Goal: Task Accomplishment & Management: Complete application form

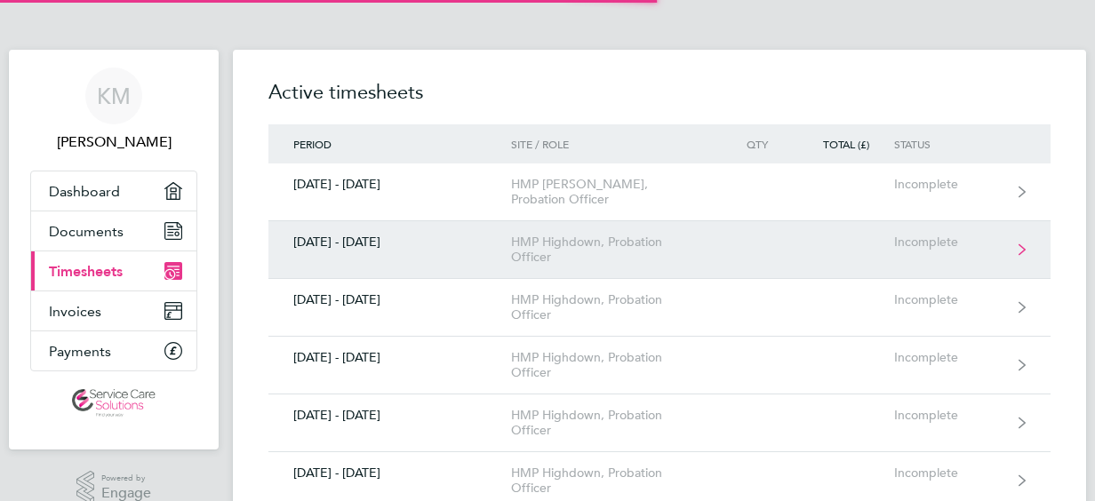
click at [485, 272] on link "[DATE] - [DATE] HMP Highdown, Probation Officer Incomplete" at bounding box center [659, 250] width 782 height 58
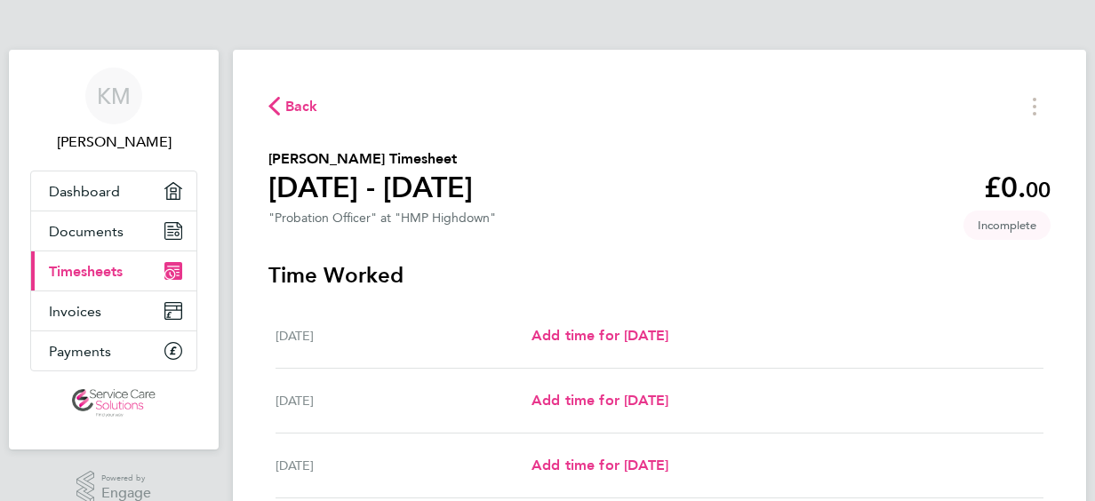
click at [126, 271] on link "Current page: Timesheets" at bounding box center [113, 271] width 165 height 39
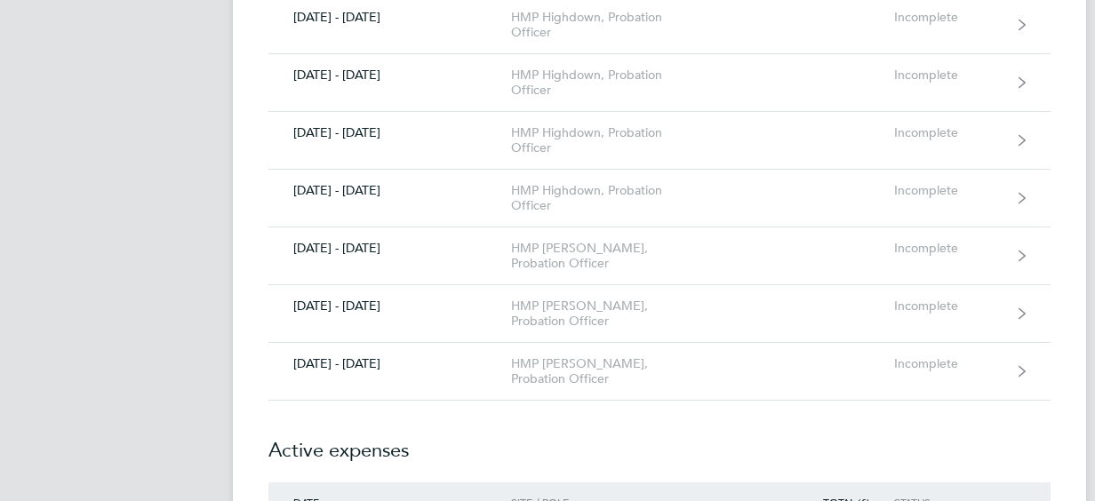
scroll to position [1671, 0]
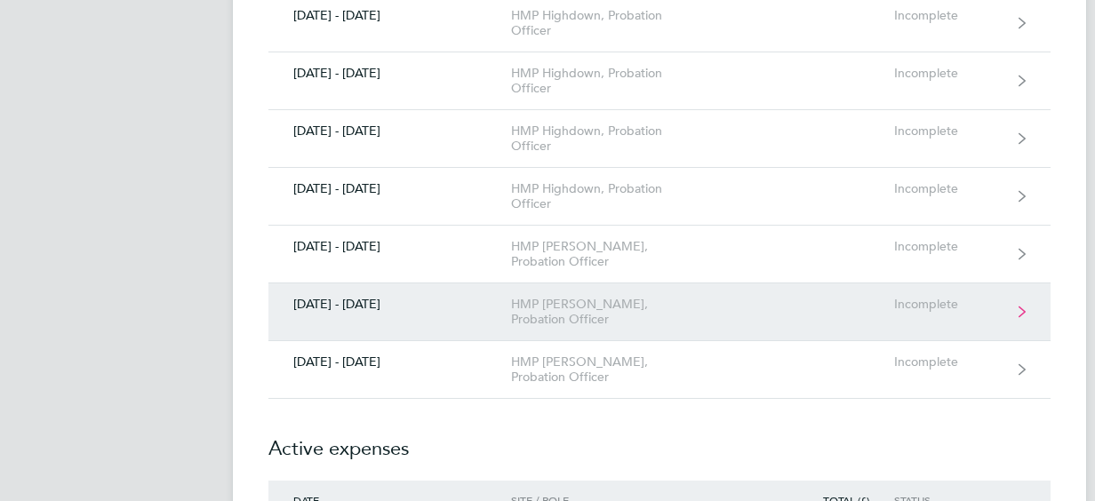
click at [503, 297] on div "[DATE] - [DATE]" at bounding box center [389, 304] width 243 height 15
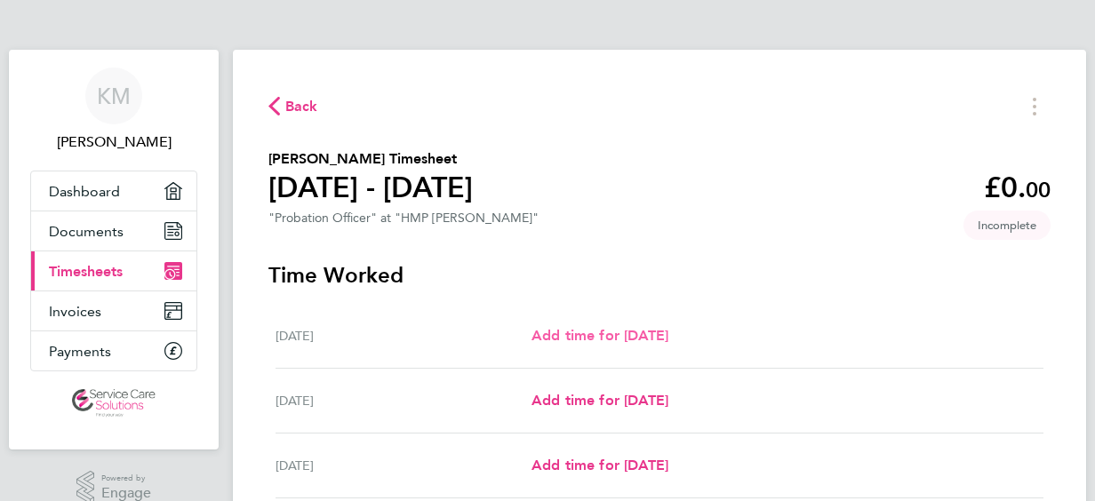
click at [559, 331] on span "Add time for [DATE]" at bounding box center [599, 335] width 137 height 17
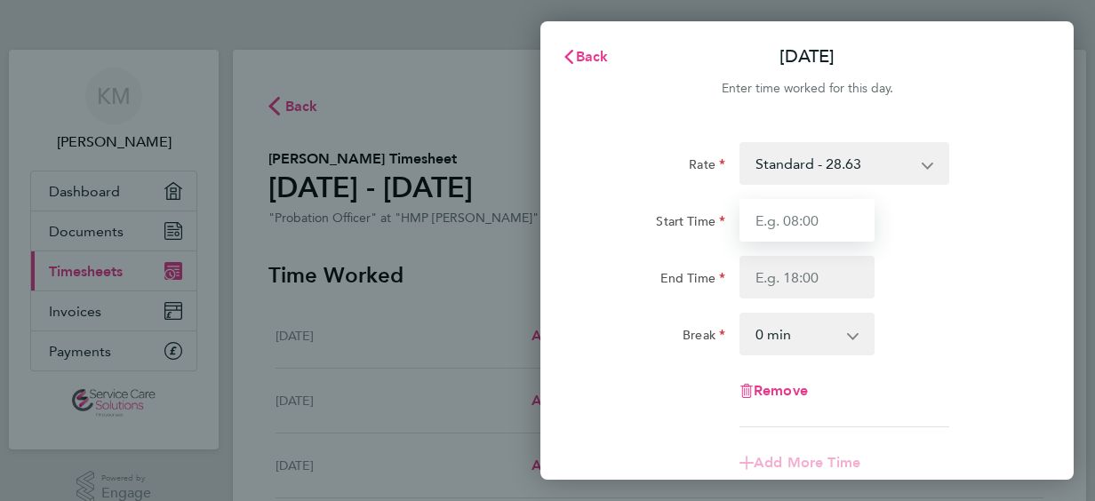
click at [776, 217] on input "Start Time" at bounding box center [806, 220] width 135 height 43
type input "08:00"
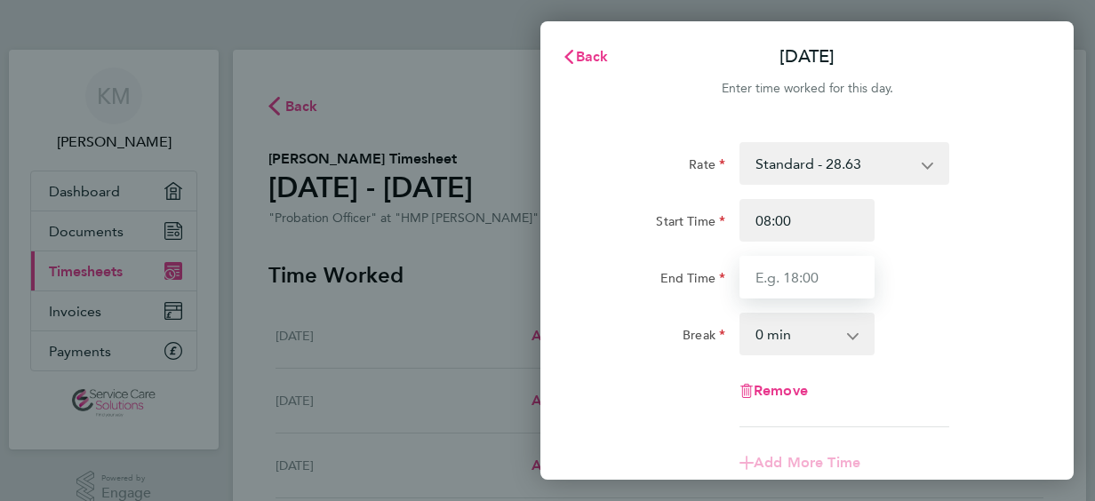
click at [797, 279] on input "End Time" at bounding box center [806, 277] width 135 height 43
type input "18:00"
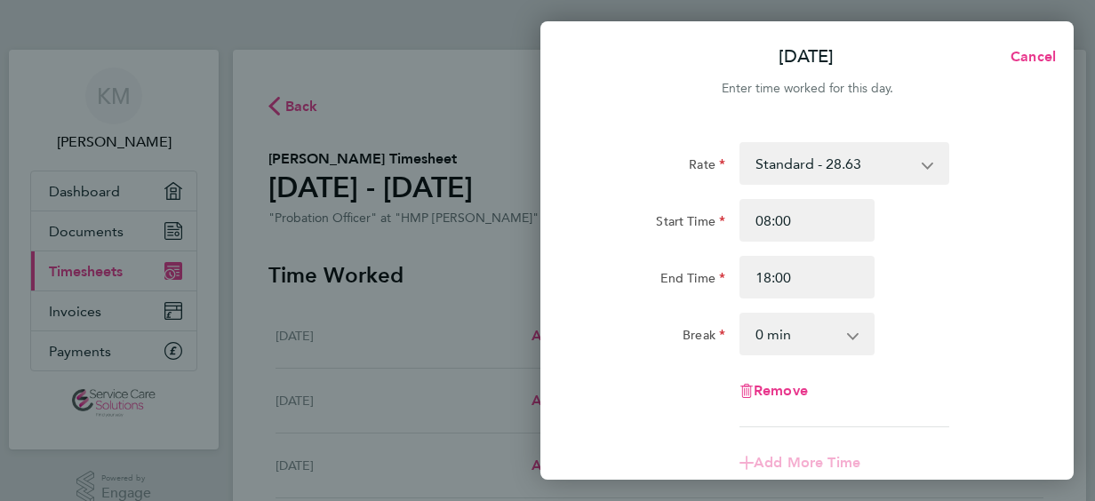
click at [834, 331] on select "0 min 15 min 30 min 45 min 60 min 75 min 90 min" at bounding box center [796, 334] width 110 height 39
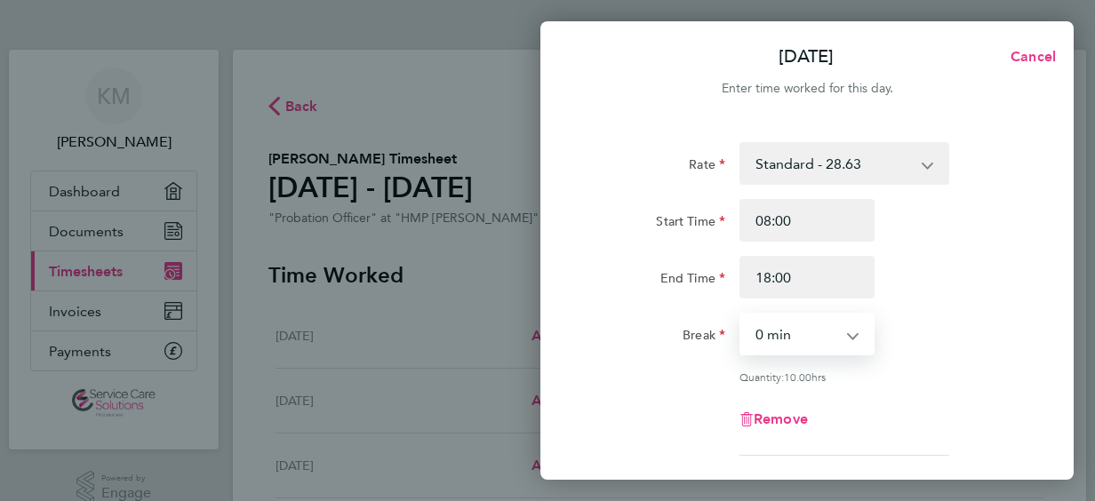
select select "30"
click at [741, 315] on select "0 min 15 min 30 min 45 min 60 min 75 min 90 min" at bounding box center [796, 334] width 110 height 39
click at [976, 254] on div "Start Time 08:00 End Time 18:00" at bounding box center [807, 249] width 448 height 100
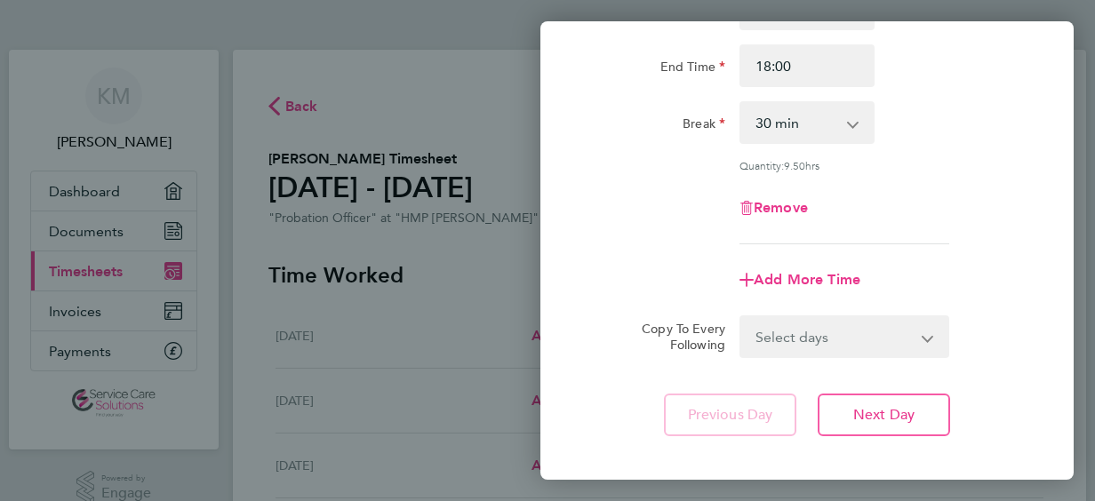
scroll to position [213, 0]
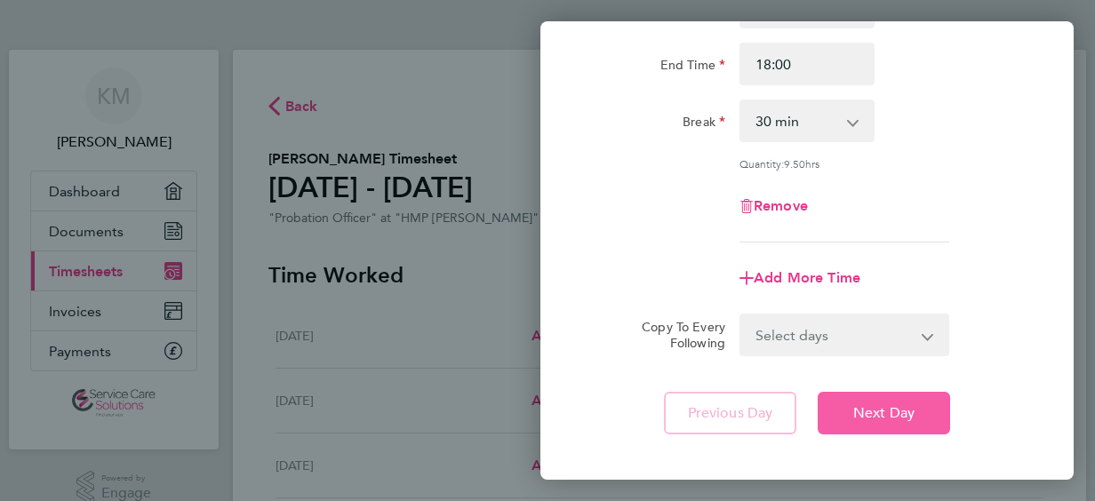
click at [937, 403] on button "Next Day" at bounding box center [884, 413] width 132 height 43
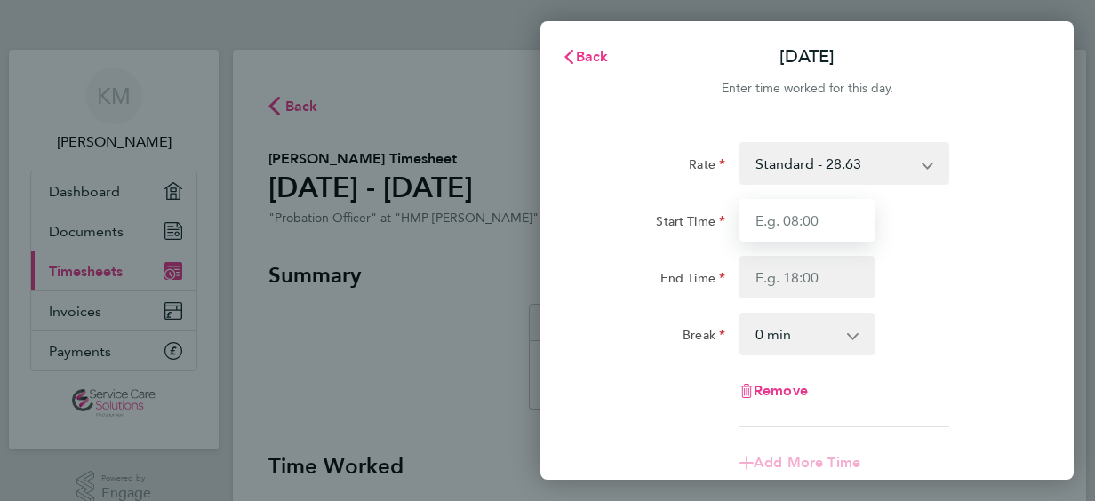
click at [819, 224] on input "Start Time" at bounding box center [806, 220] width 135 height 43
type input "08:00"
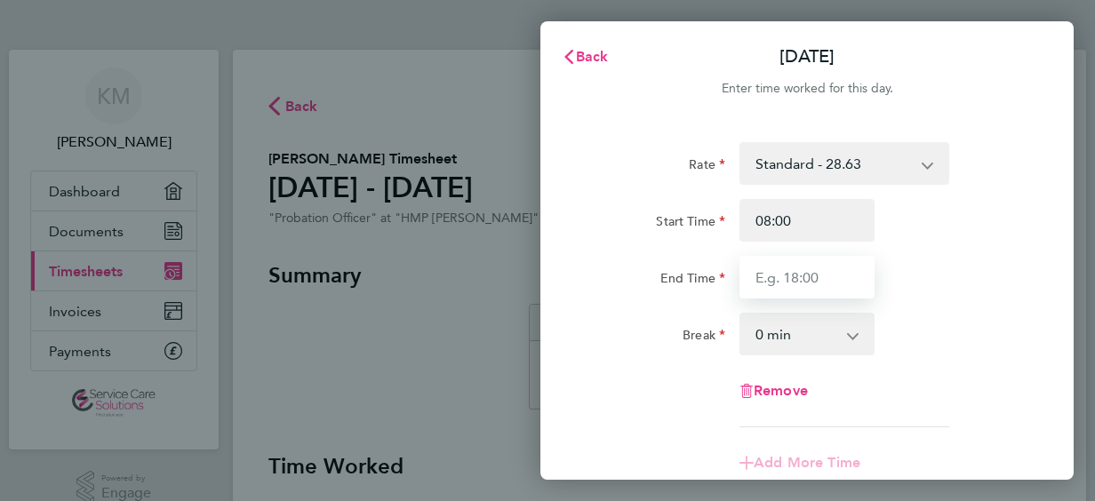
type input "18:00"
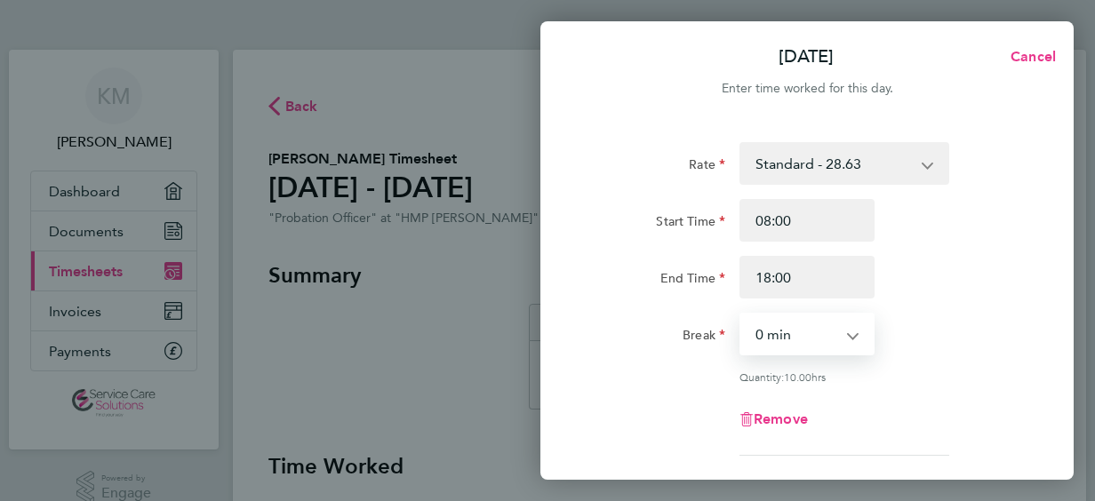
click at [839, 322] on select "0 min 15 min 30 min 45 min 60 min 75 min 90 min" at bounding box center [796, 334] width 110 height 39
select select "30"
click at [741, 315] on select "0 min 15 min 30 min 45 min 60 min 75 min 90 min" at bounding box center [796, 334] width 110 height 39
click at [924, 259] on div "End Time 18:00" at bounding box center [807, 277] width 448 height 43
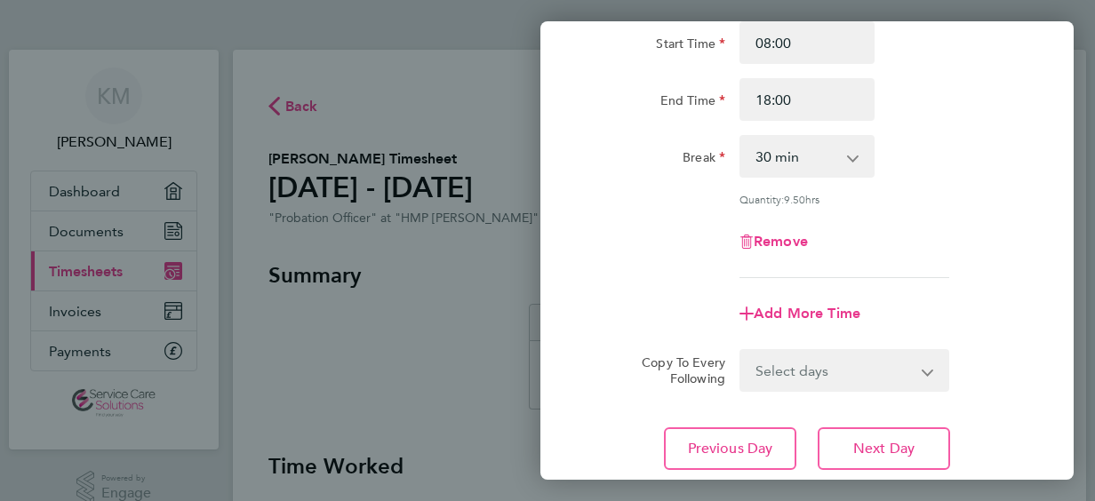
scroll to position [213, 0]
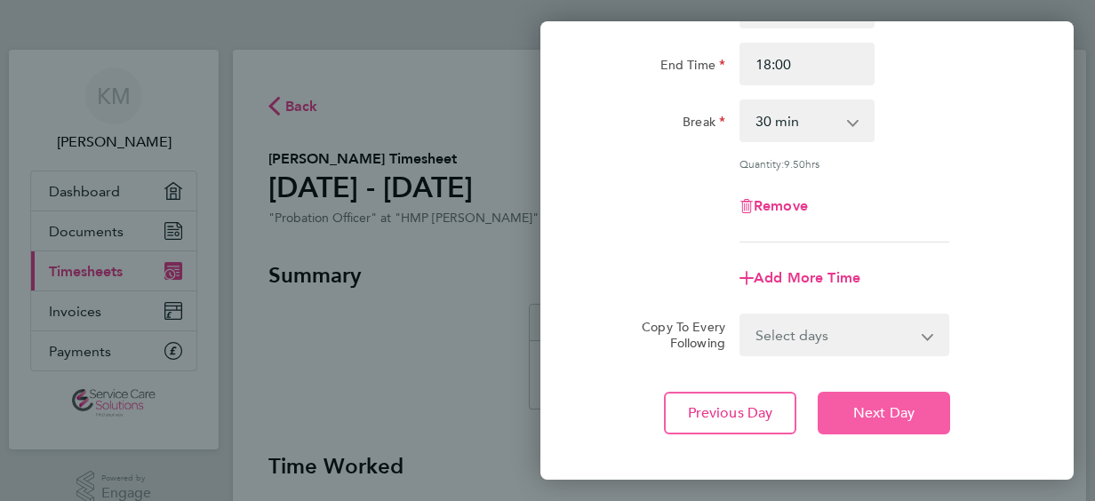
click at [931, 411] on button "Next Day" at bounding box center [884, 413] width 132 height 43
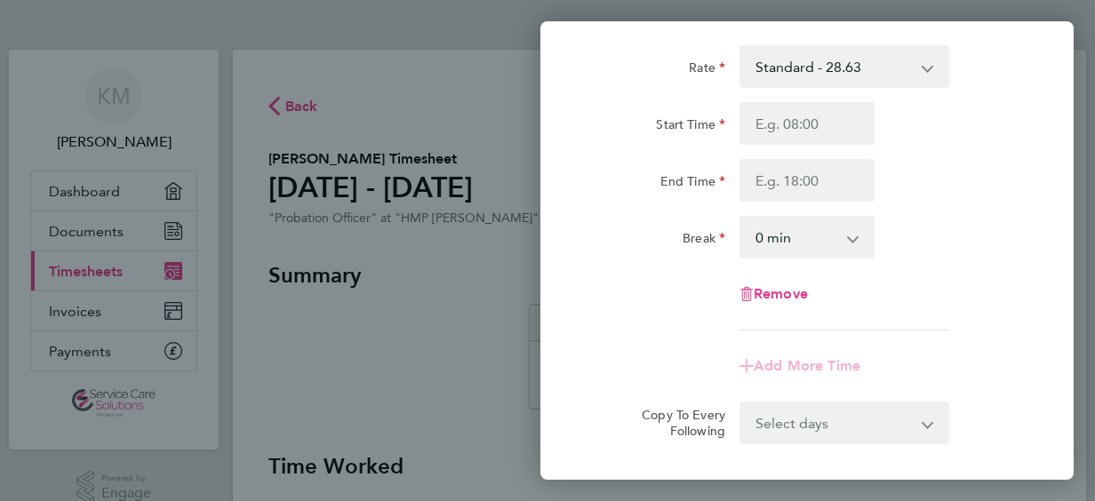
scroll to position [71, 0]
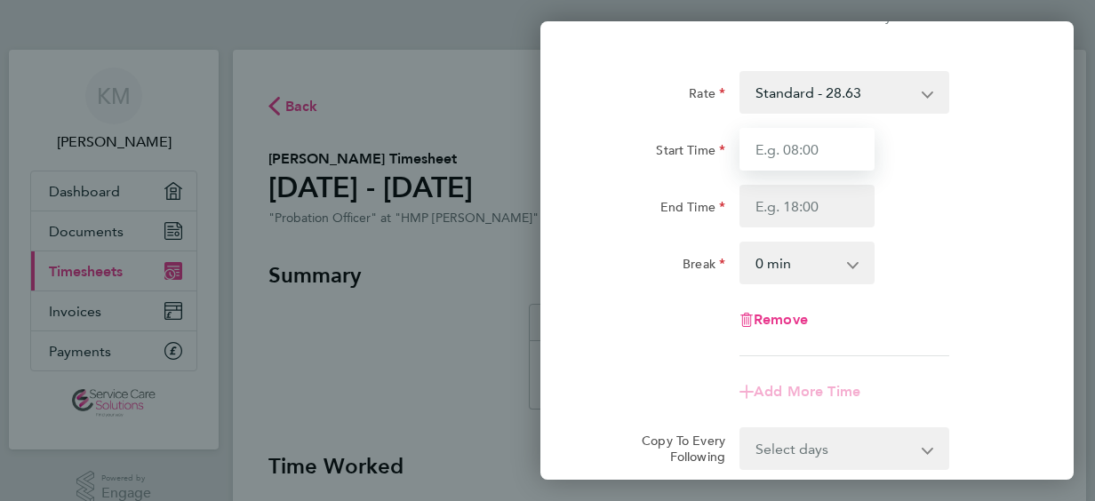
click at [815, 149] on input "Start Time" at bounding box center [806, 149] width 135 height 43
type input "08:00"
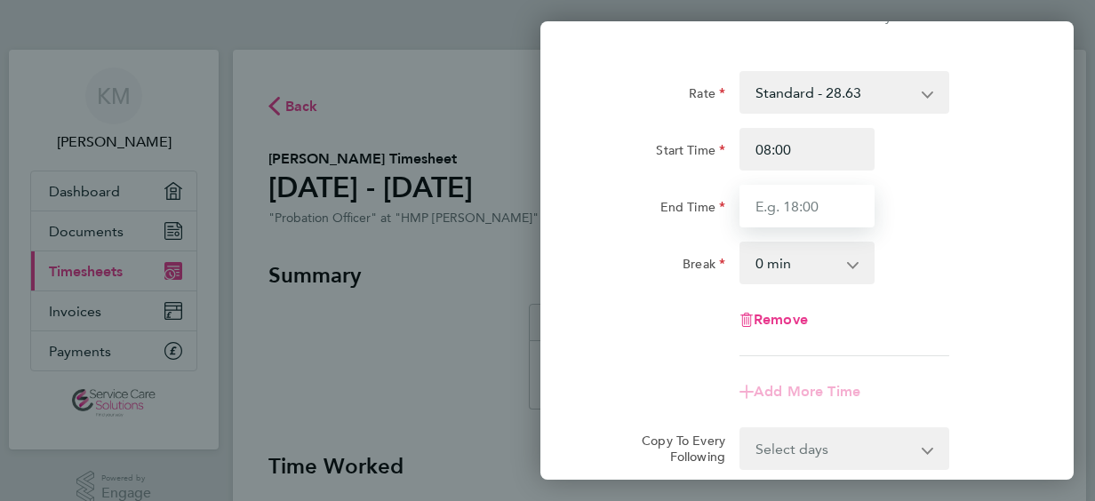
type input "18:00"
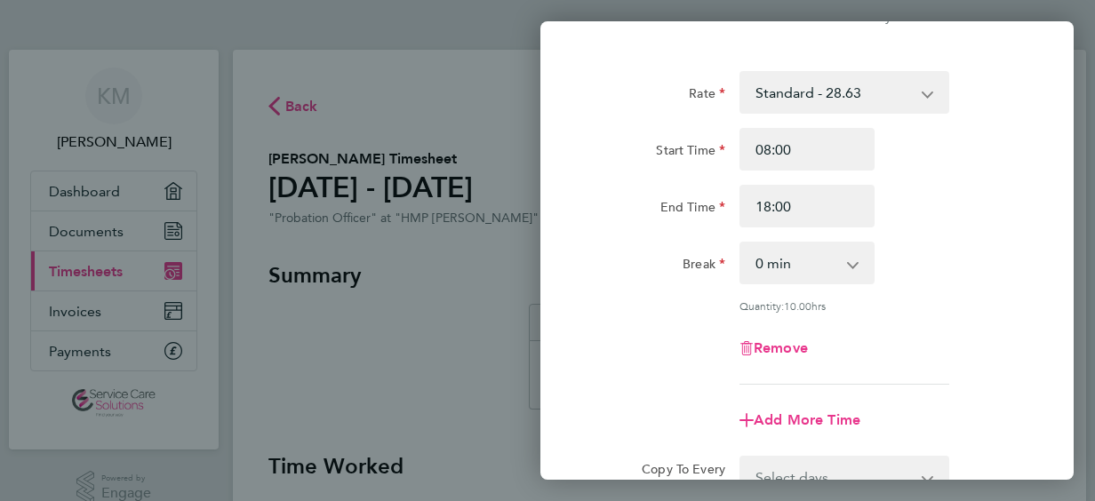
click at [855, 265] on app-icon-cross-button at bounding box center [861, 263] width 21 height 39
click at [841, 281] on select "0 min 15 min 30 min 45 min 60 min 75 min 90 min" at bounding box center [796, 263] width 110 height 39
select select "30"
click at [741, 244] on select "0 min 15 min 30 min 45 min 60 min 75 min 90 min" at bounding box center [796, 263] width 110 height 39
click at [960, 319] on div "Rate Standard - 28.63 Start Time 08:00 End Time 18:00 Break 0 min 15 min 30 min…" at bounding box center [807, 228] width 434 height 314
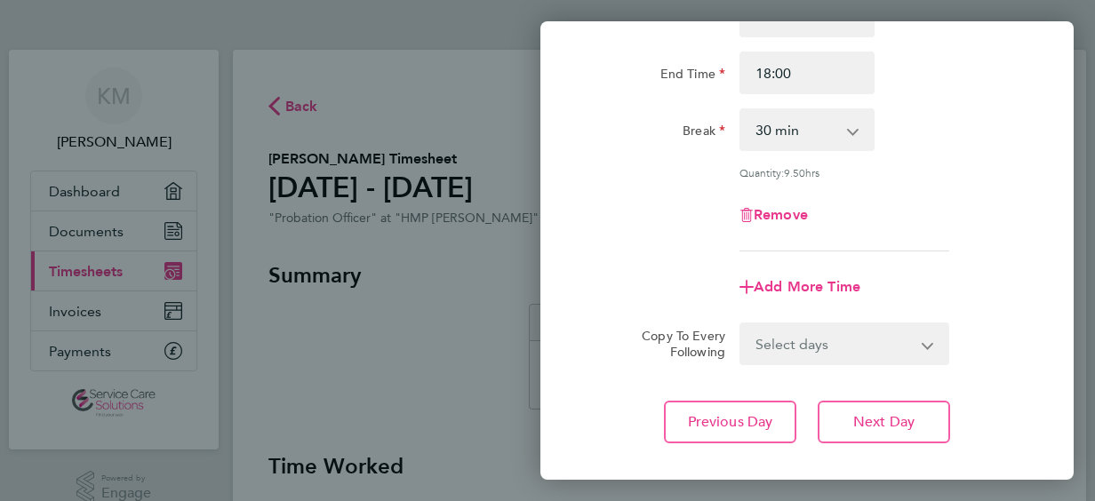
scroll to position [213, 0]
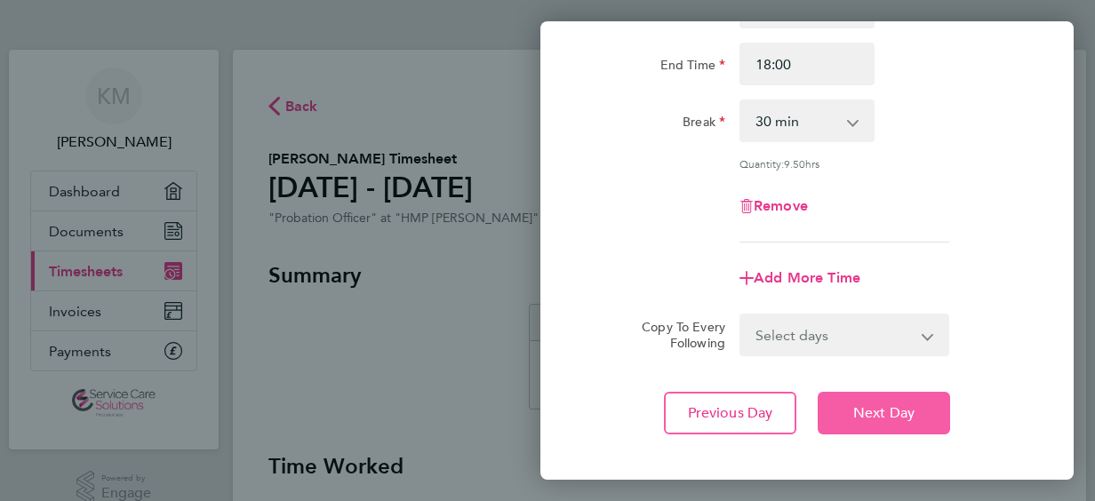
click at [944, 408] on button "Next Day" at bounding box center [884, 413] width 132 height 43
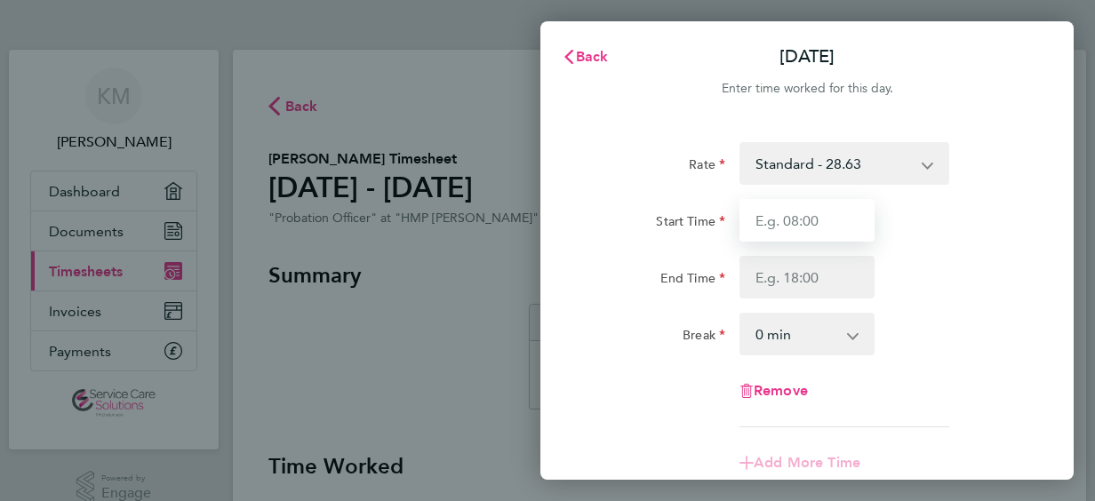
click at [829, 229] on input "Start Time" at bounding box center [806, 220] width 135 height 43
type input "08:00"
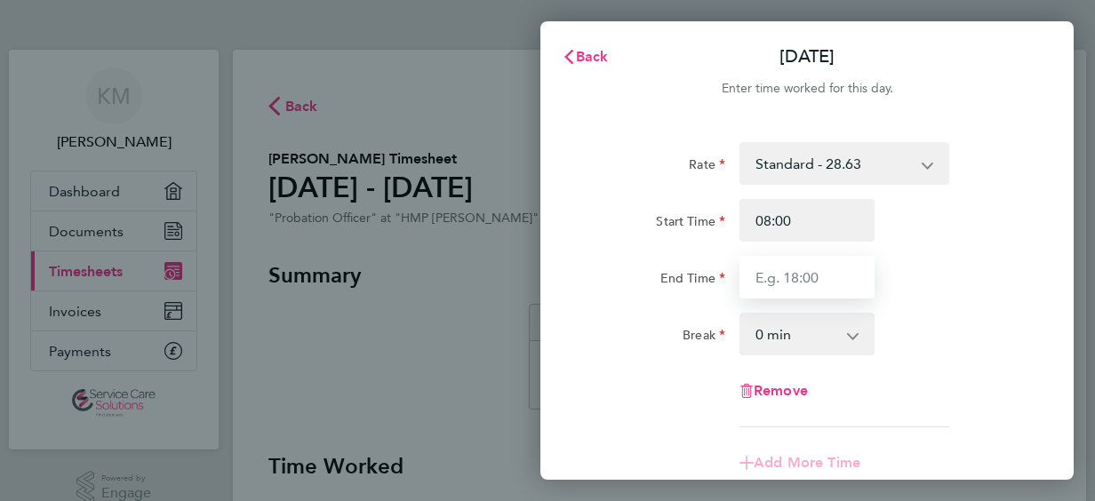
type input "18:00"
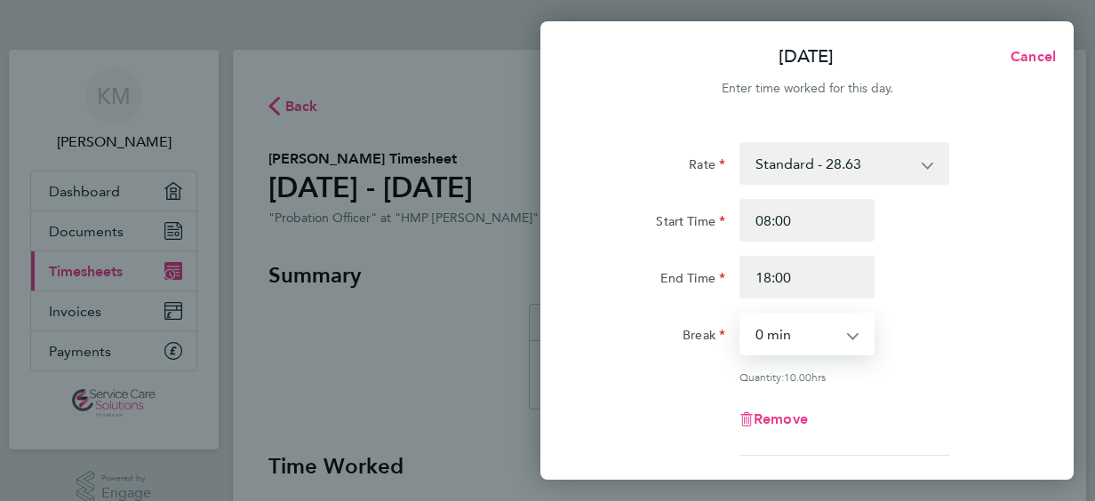
click at [846, 327] on select "0 min 15 min 30 min 45 min 60 min 75 min 90 min" at bounding box center [796, 334] width 110 height 39
select select "30"
click at [741, 315] on select "0 min 15 min 30 min 45 min 60 min 75 min 90 min" at bounding box center [796, 334] width 110 height 39
click at [935, 268] on div "End Time 18:00" at bounding box center [807, 277] width 448 height 43
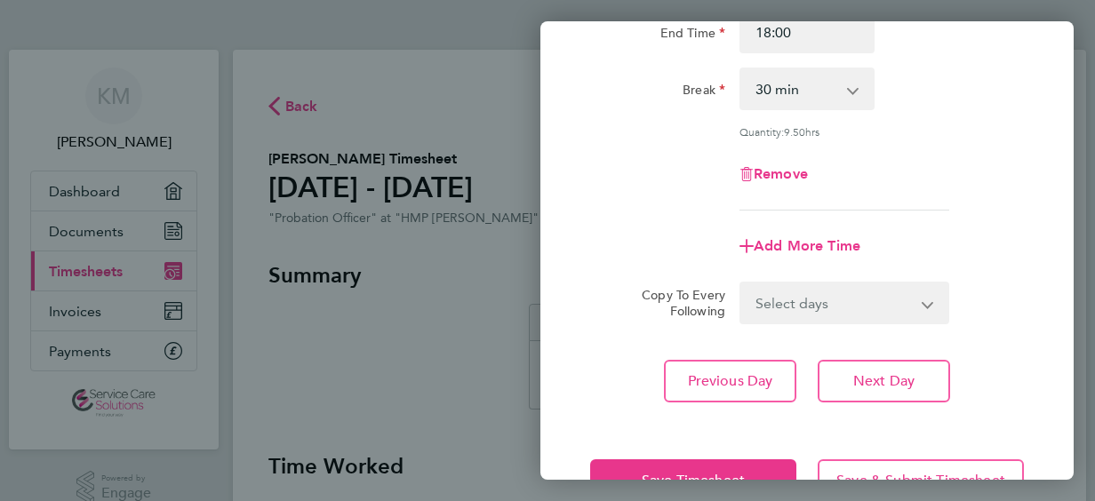
scroll to position [284, 0]
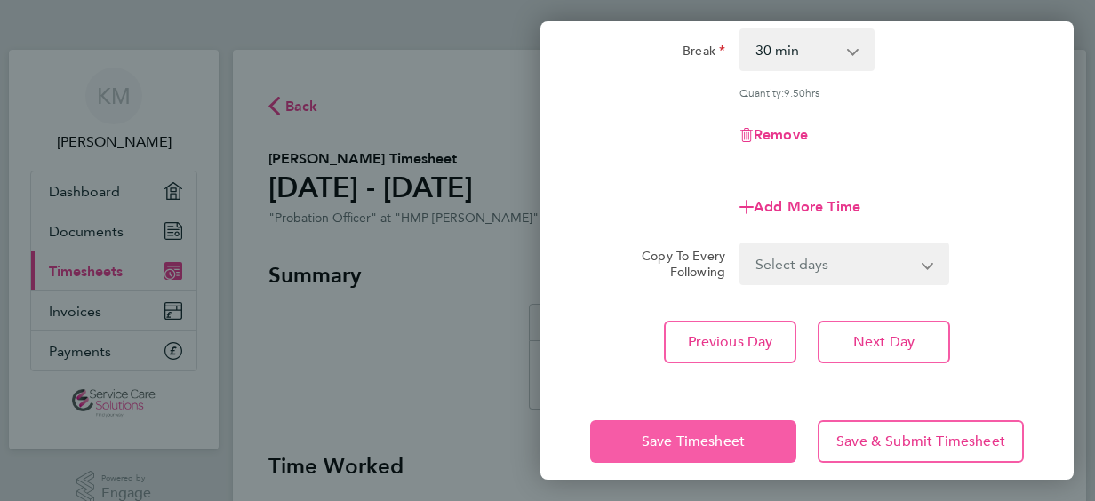
click at [723, 430] on button "Save Timesheet" at bounding box center [693, 441] width 206 height 43
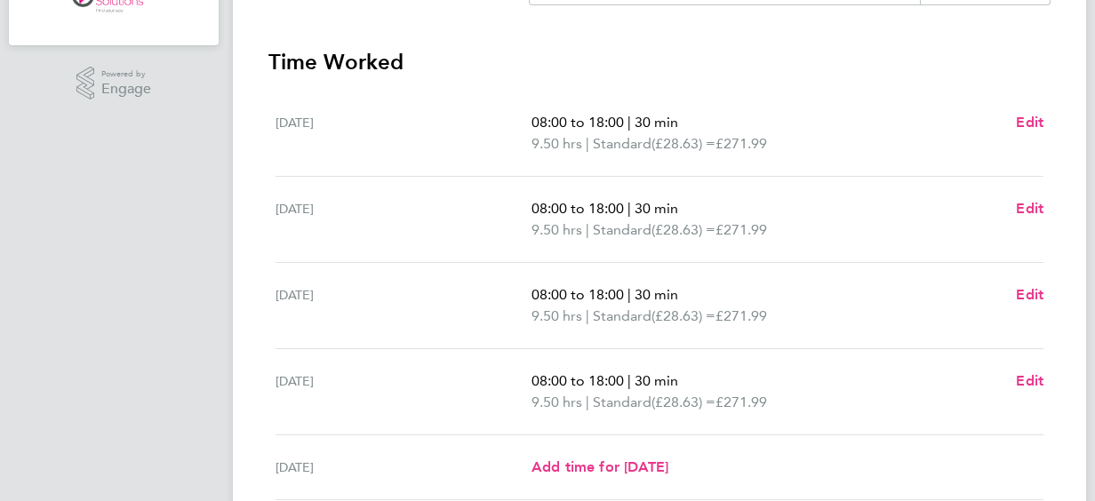
scroll to position [427, 0]
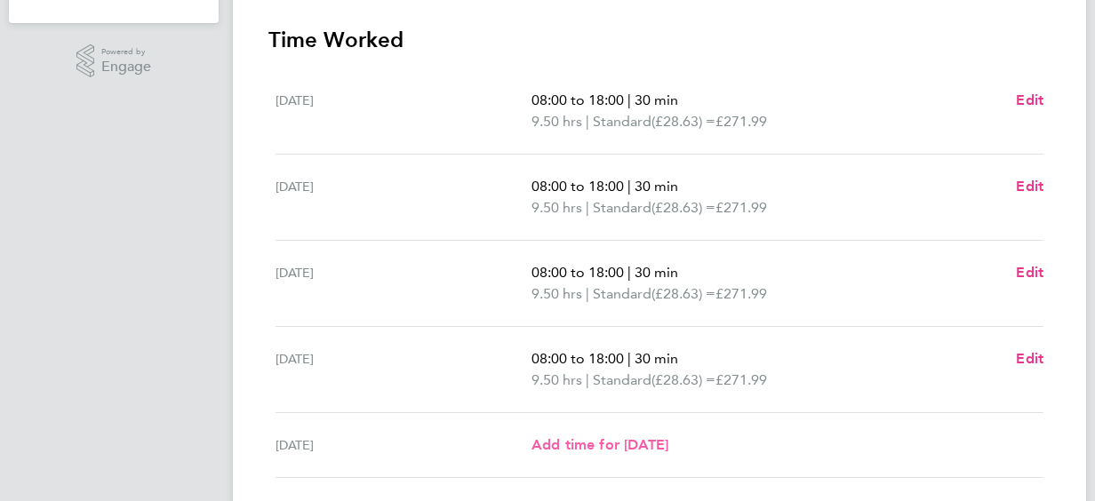
click at [668, 444] on span "Add time for [DATE]" at bounding box center [599, 444] width 137 height 17
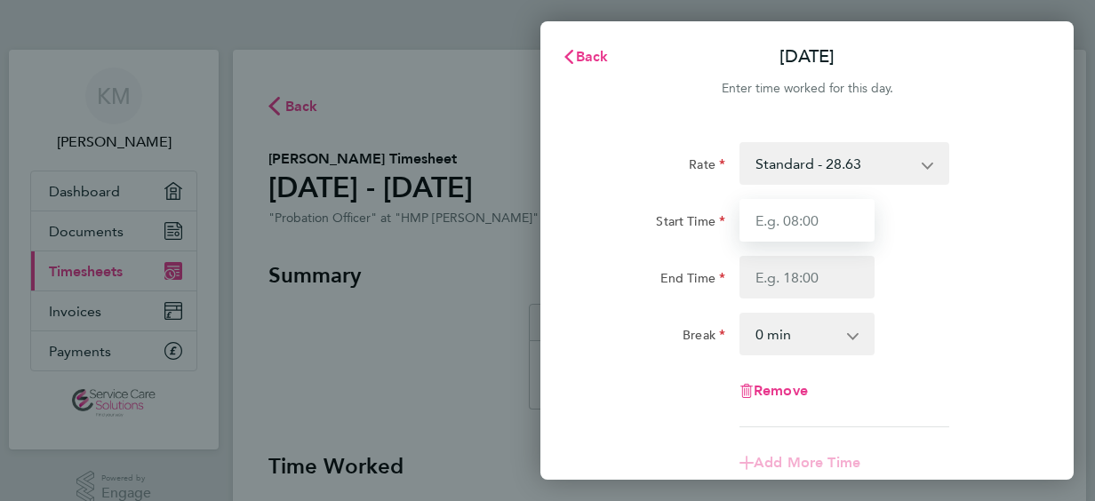
click at [814, 219] on input "Start Time" at bounding box center [806, 220] width 135 height 43
type input "08:00"
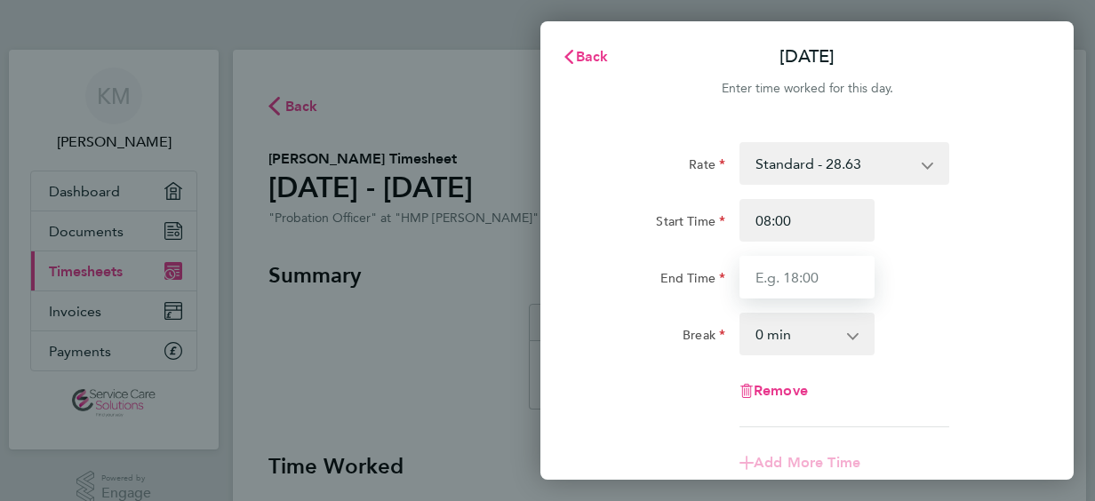
type input "18:00"
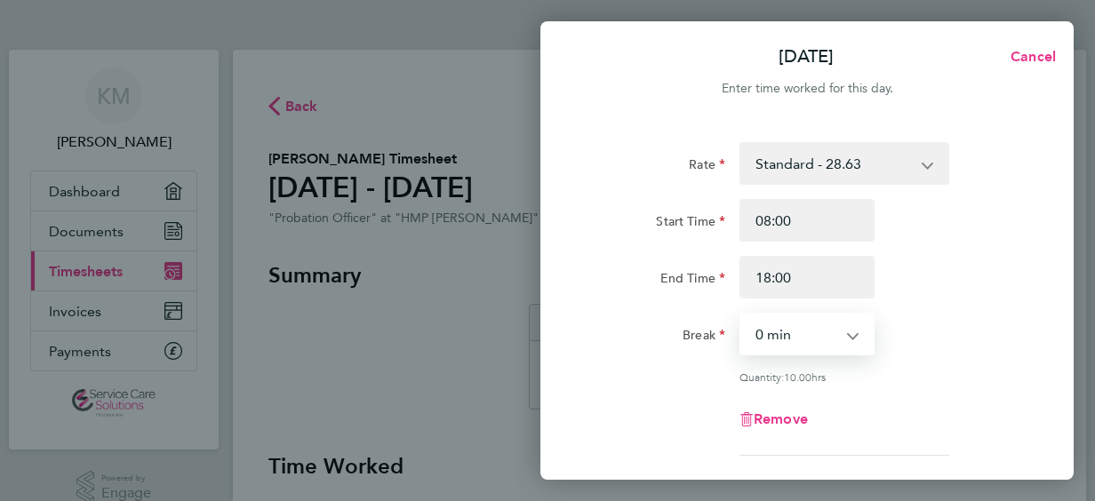
click at [818, 328] on select "0 min 15 min 30 min 45 min 60 min 75 min 90 min" at bounding box center [796, 334] width 110 height 39
select select "30"
click at [741, 315] on select "0 min 15 min 30 min 45 min 60 min 75 min 90 min" at bounding box center [796, 334] width 110 height 39
click at [622, 253] on div "Start Time 08:00 End Time 18:00" at bounding box center [807, 249] width 448 height 100
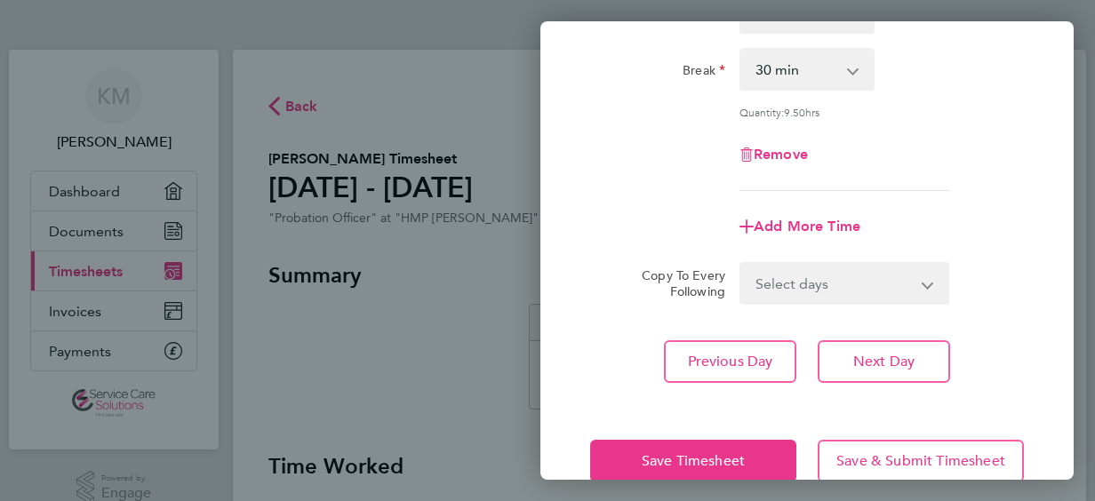
scroll to position [284, 0]
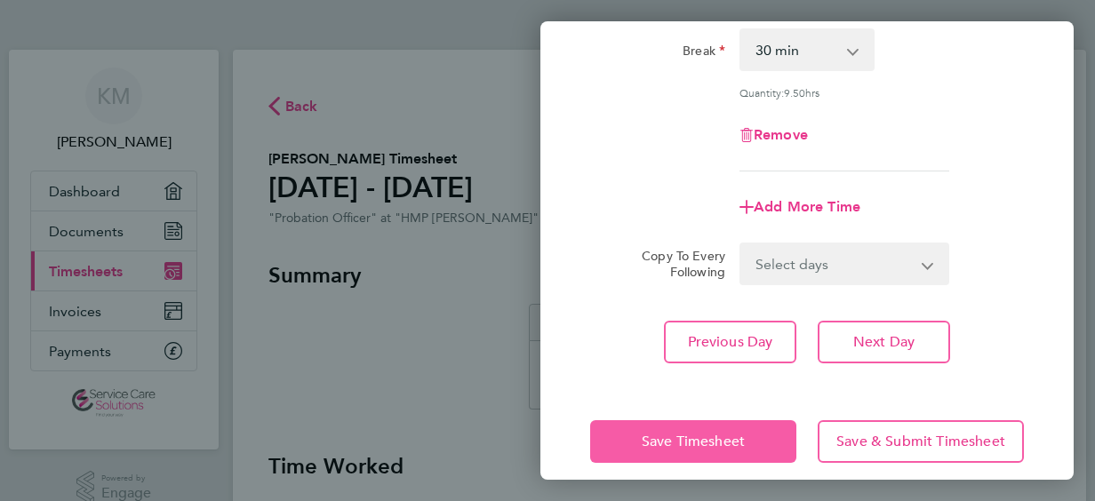
click at [636, 429] on button "Save Timesheet" at bounding box center [693, 441] width 206 height 43
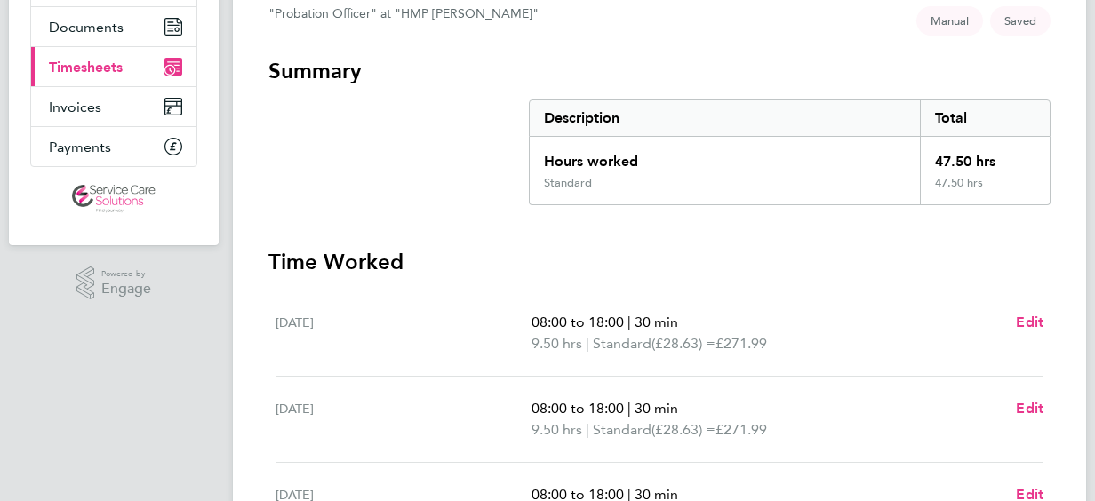
scroll to position [213, 0]
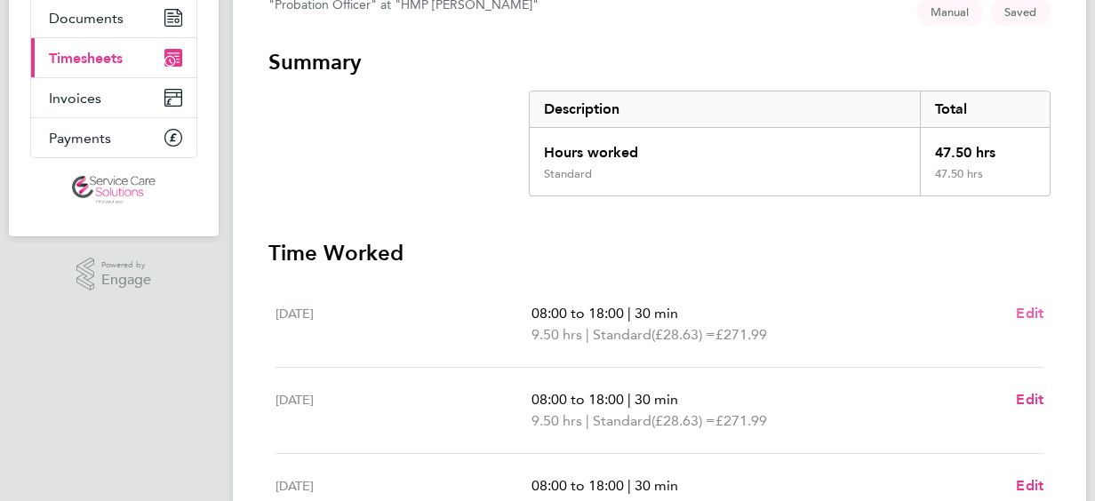
click at [1026, 315] on span "Edit" at bounding box center [1030, 313] width 28 height 17
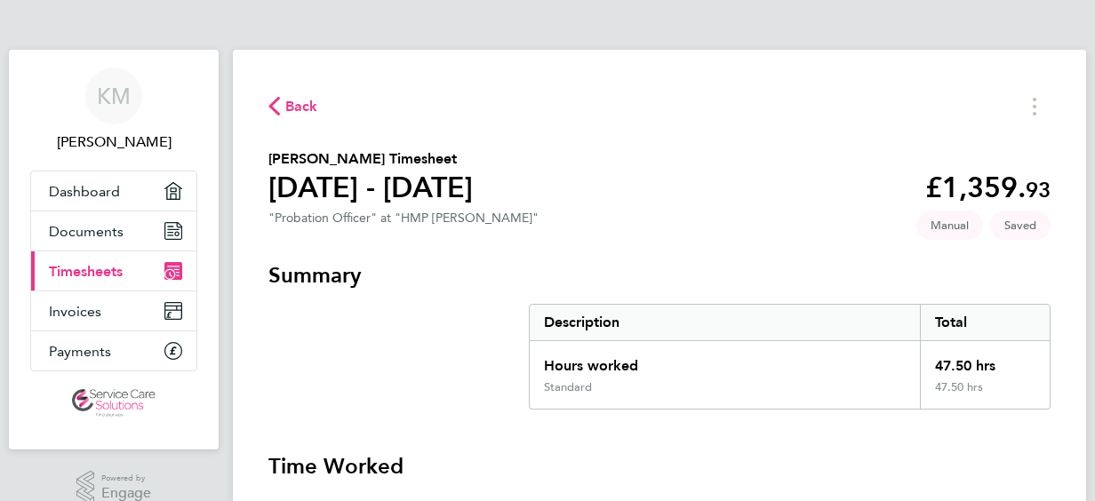
select select "30"
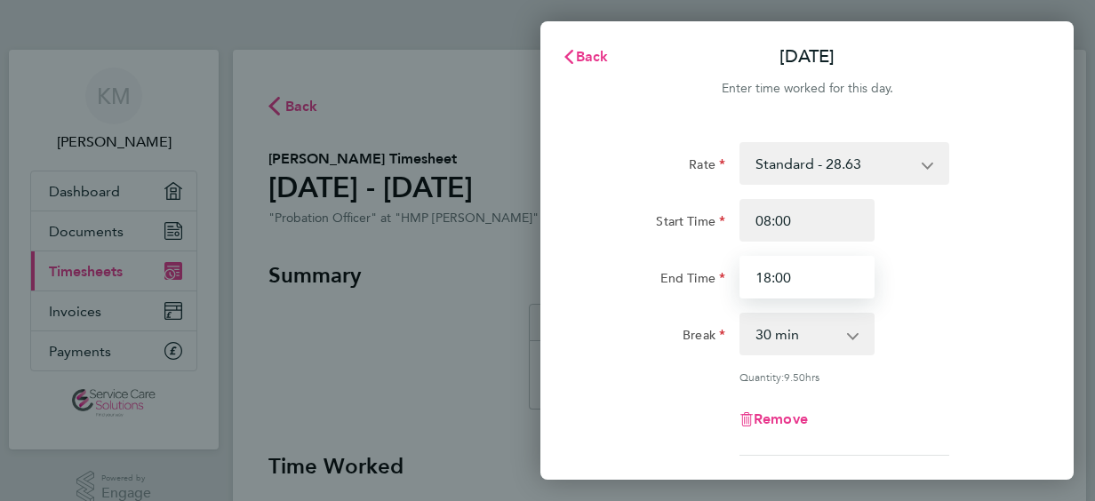
click at [809, 281] on input "18:00" at bounding box center [806, 277] width 135 height 43
type input "1"
type input "17:00"
click at [629, 322] on div "Break" at bounding box center [657, 331] width 135 height 36
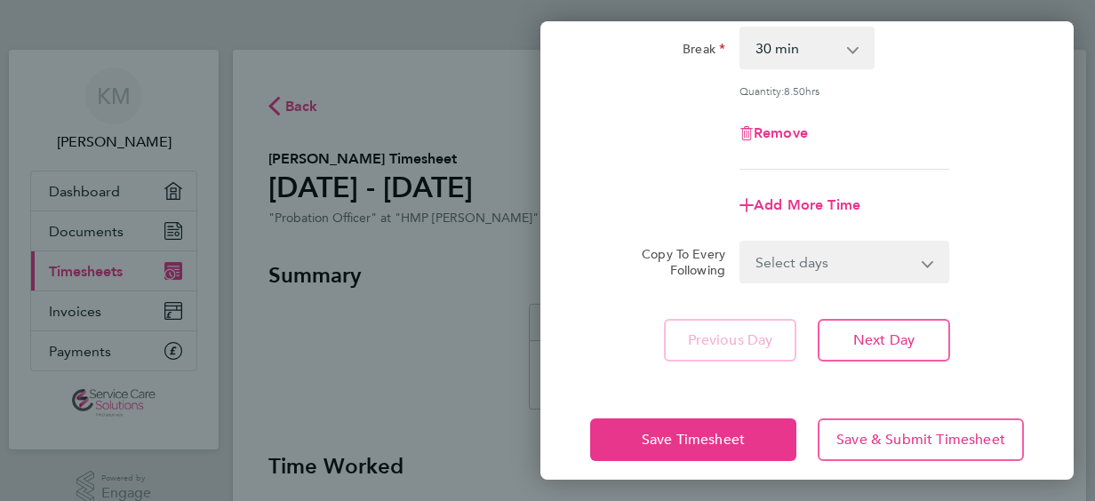
scroll to position [301, 0]
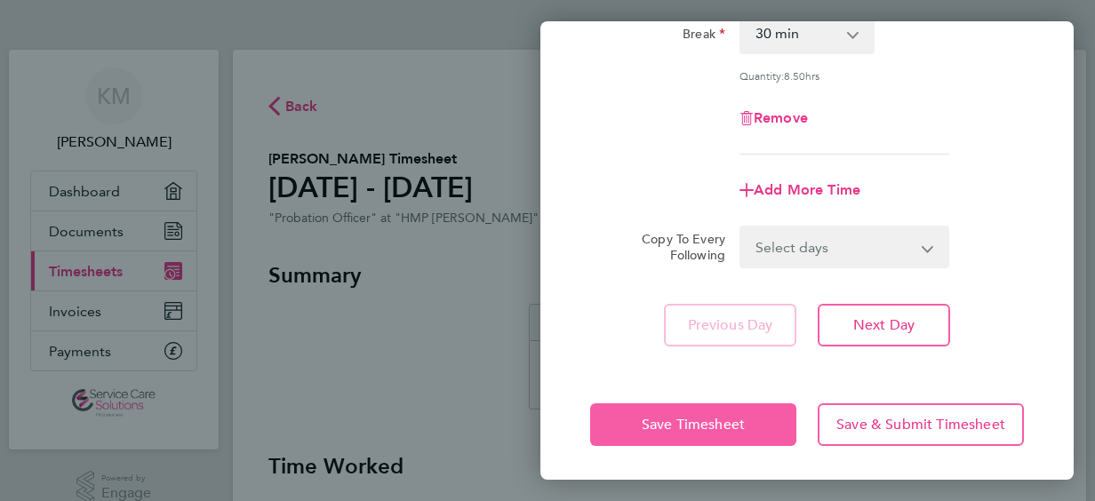
click at [624, 407] on button "Save Timesheet" at bounding box center [693, 424] width 206 height 43
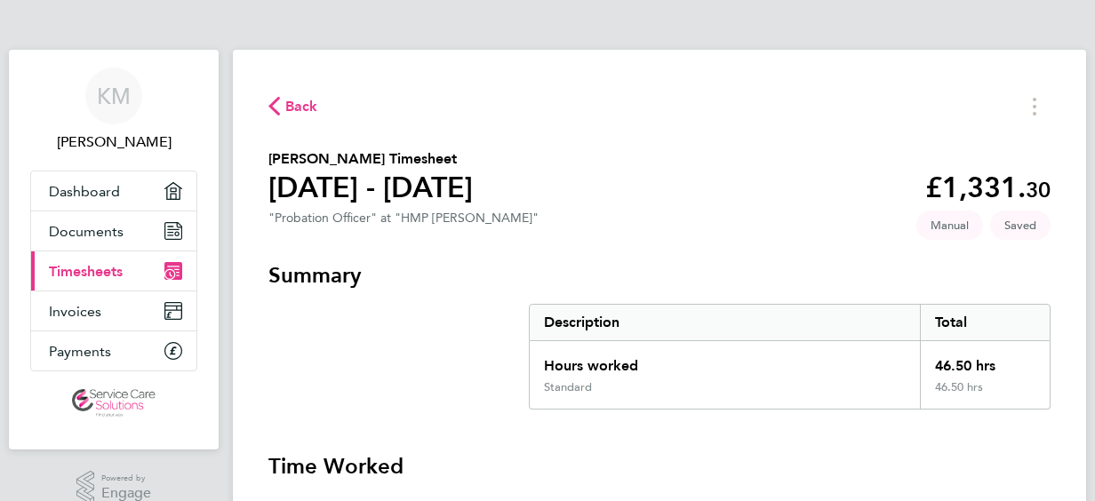
click at [303, 107] on span "Back" at bounding box center [301, 106] width 33 height 21
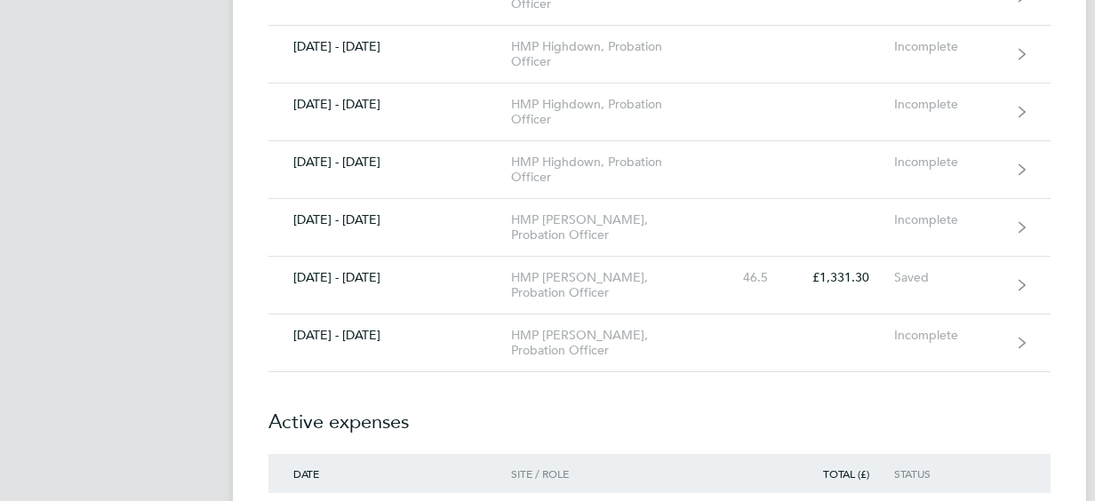
scroll to position [1884, 0]
